Goal: Task Accomplishment & Management: Complete application form

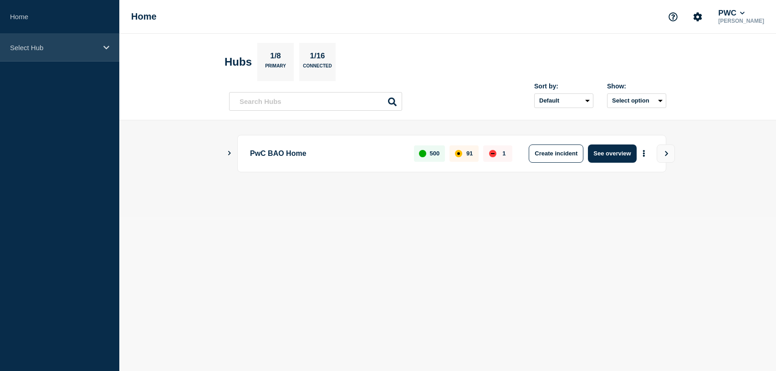
click at [50, 45] on p "Select Hub" at bounding box center [53, 48] width 87 height 8
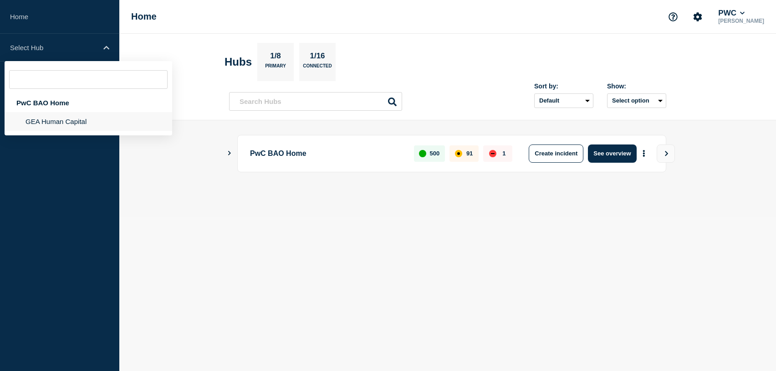
click at [61, 123] on li "GEA Human Capital" at bounding box center [89, 121] width 168 height 19
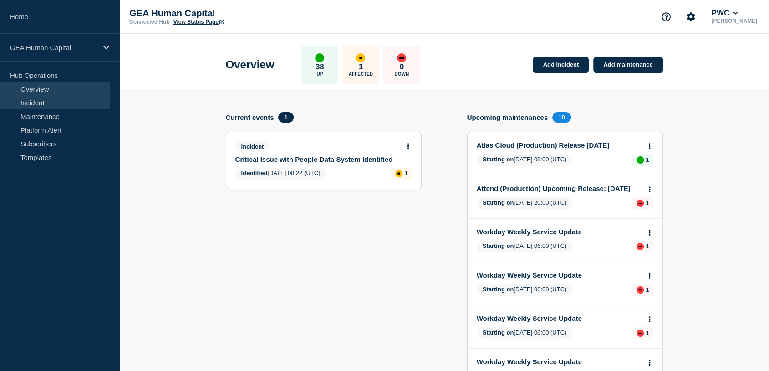
click at [47, 103] on link "Incident" at bounding box center [55, 103] width 110 height 14
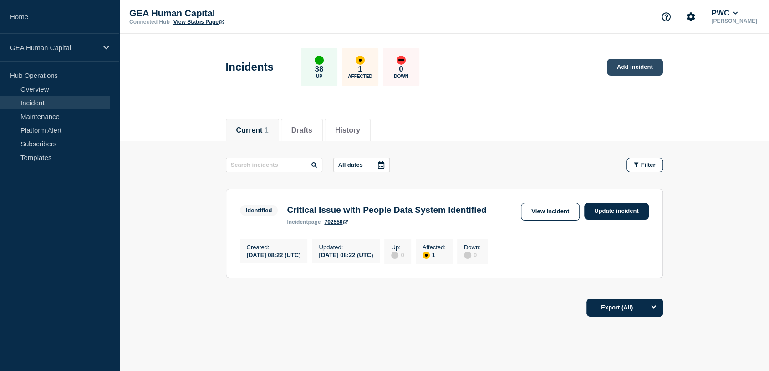
click at [633, 62] on link "Add incident" at bounding box center [635, 67] width 56 height 17
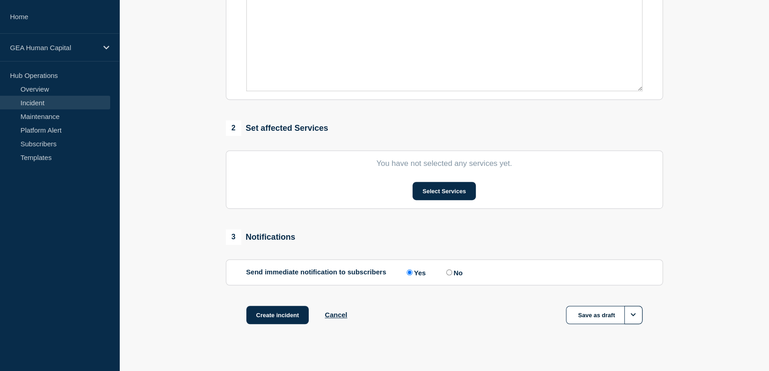
scroll to position [266, 0]
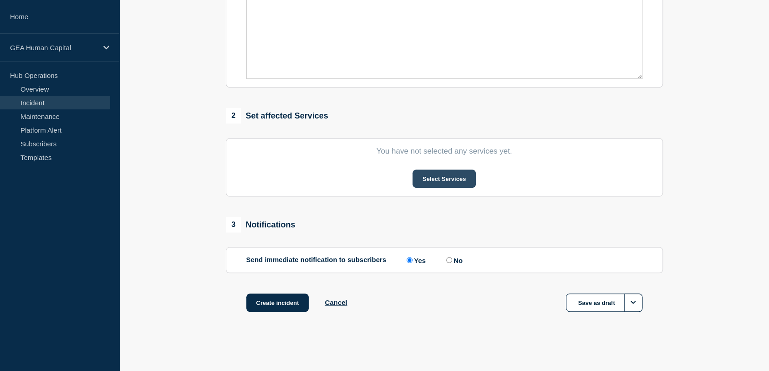
click at [439, 180] on button "Select Services" at bounding box center [444, 178] width 63 height 18
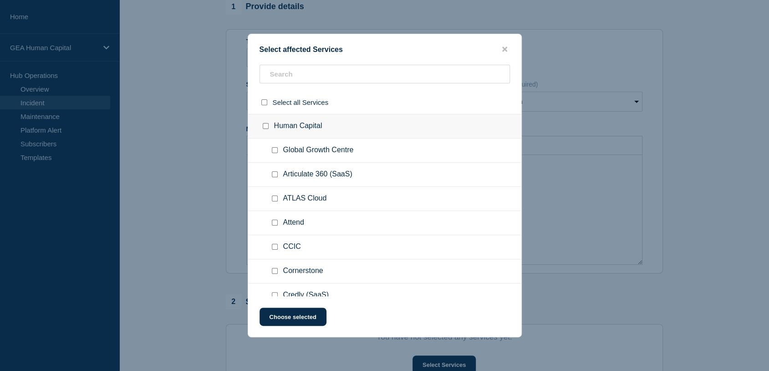
scroll to position [0, 0]
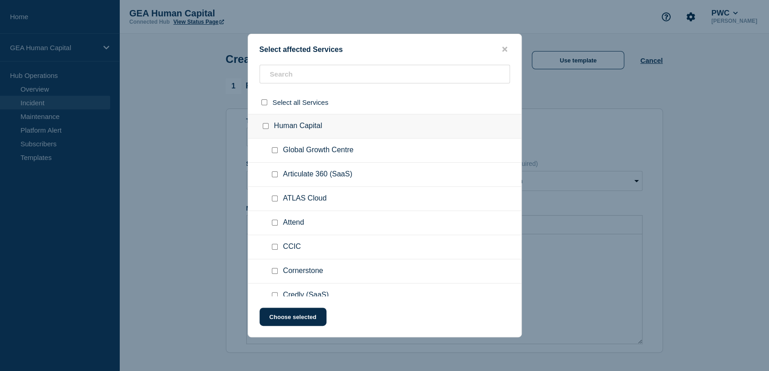
click at [272, 152] on input "Global Growth Centre checkbox" at bounding box center [275, 150] width 6 height 6
checkbox input "true"
click at [299, 318] on button "Choose selected" at bounding box center [293, 316] width 67 height 18
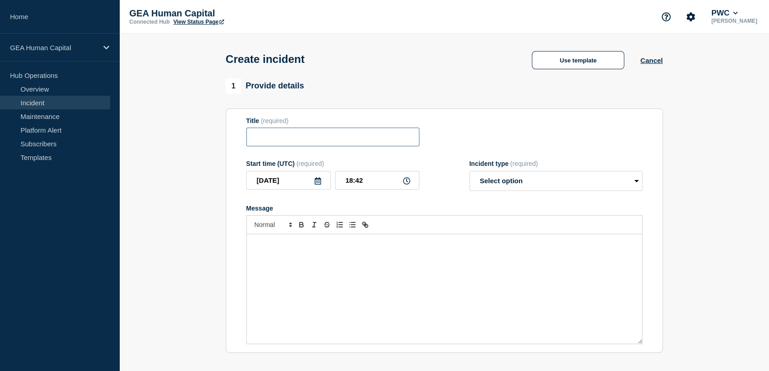
click at [259, 134] on input "Title" at bounding box center [332, 137] width 173 height 19
paste input "Harvard Business Impact Enterprise - HBP Collection Certain Assets Unavailable"
type input "Harvard Business Impact Enterprise - HBP Collection Certain Assets Unavailable"
click at [490, 187] on select "Select option Investigating Identified Monitoring" at bounding box center [556, 181] width 173 height 20
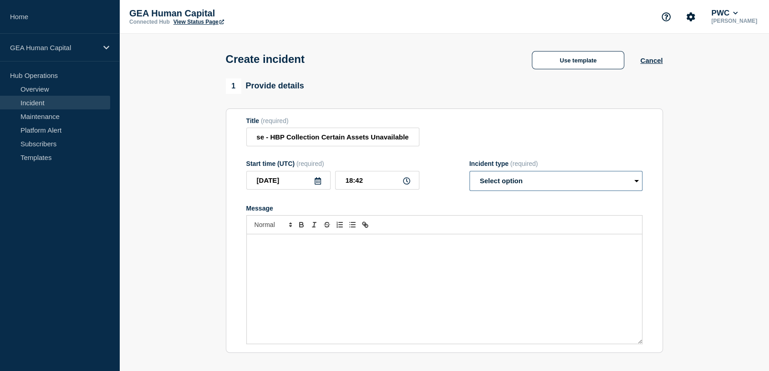
scroll to position [0, 0]
select select "investigating"
click at [470, 173] on select "Select option Investigating Identified Monitoring" at bounding box center [556, 181] width 173 height 20
click at [256, 245] on p "Message" at bounding box center [445, 244] width 382 height 8
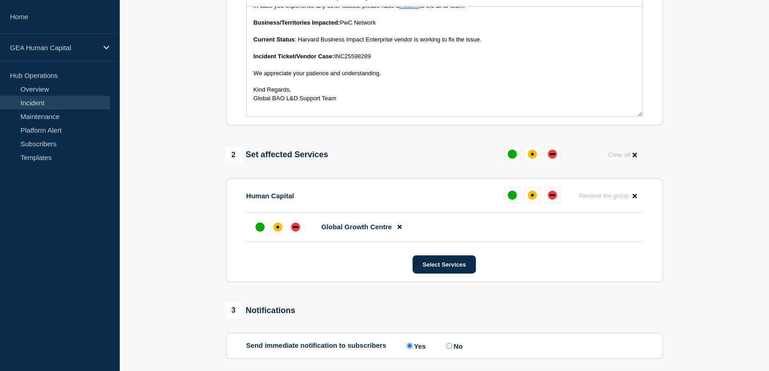
scroll to position [228, 0]
click at [278, 231] on div "affected" at bounding box center [277, 226] width 9 height 9
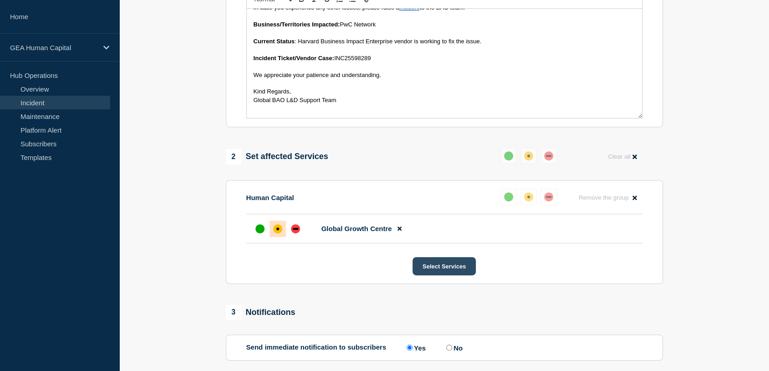
scroll to position [314, 0]
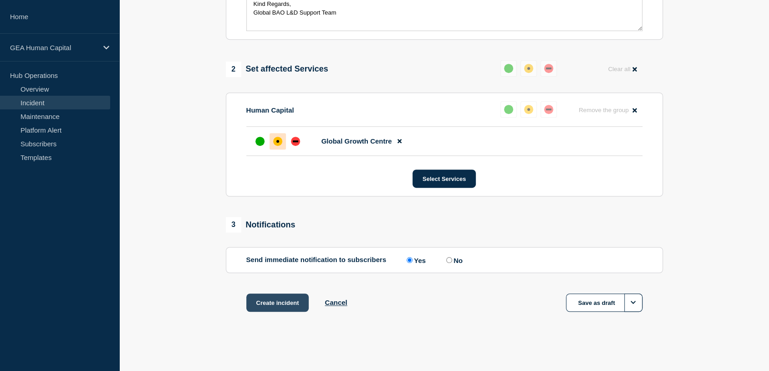
drag, startPoint x: 273, startPoint y: 305, endPoint x: 280, endPoint y: 307, distance: 7.2
click at [273, 305] on button "Create incident" at bounding box center [277, 302] width 63 height 18
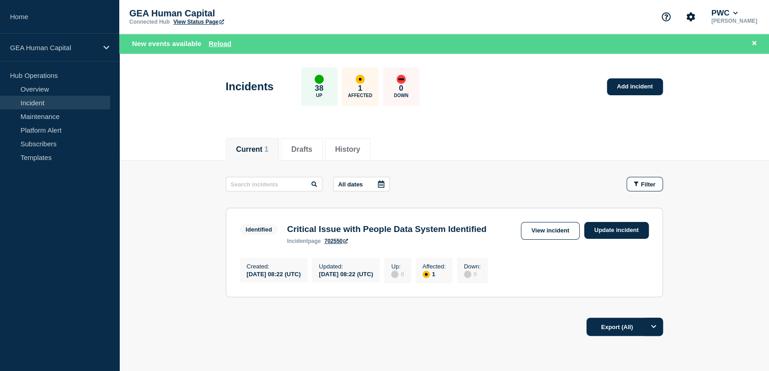
drag, startPoint x: 57, startPoint y: 102, endPoint x: 66, endPoint y: 102, distance: 8.7
click at [57, 102] on link "Incident" at bounding box center [55, 103] width 110 height 14
click at [33, 114] on link "Maintenance" at bounding box center [55, 116] width 110 height 14
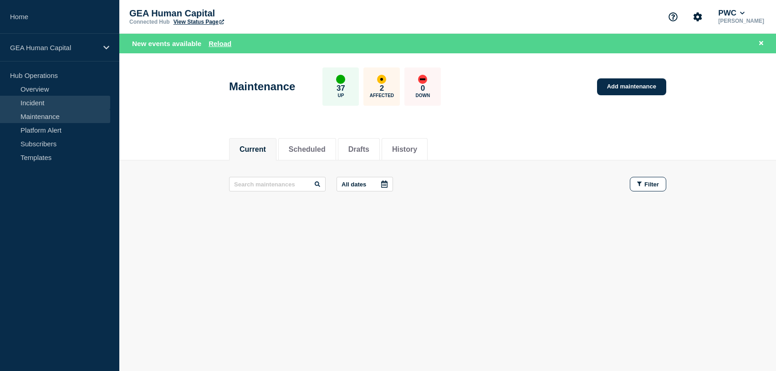
click at [37, 105] on link "Incident" at bounding box center [55, 103] width 110 height 14
